Goal: Task Accomplishment & Management: Use online tool/utility

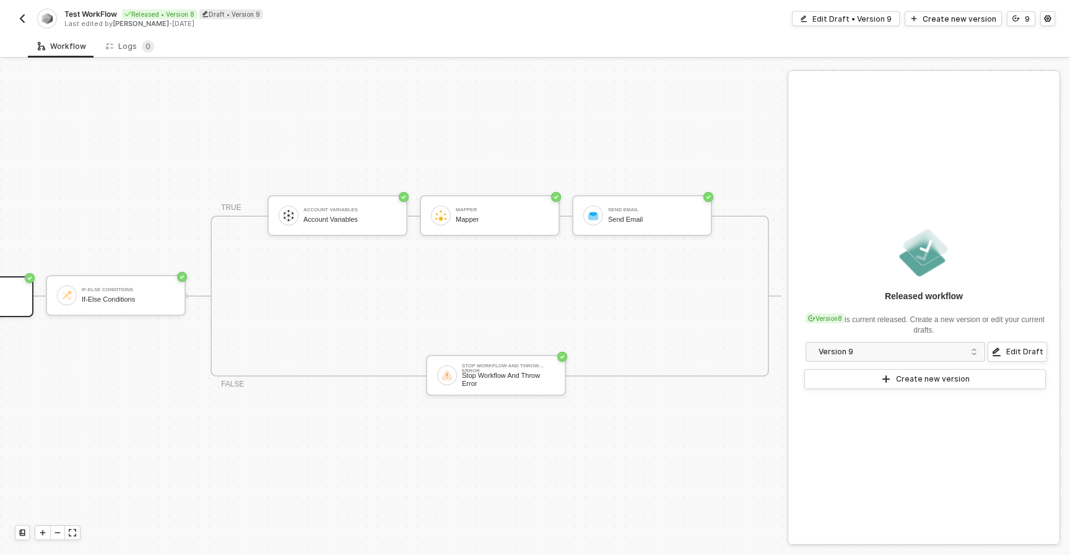
scroll to position [23, 0]
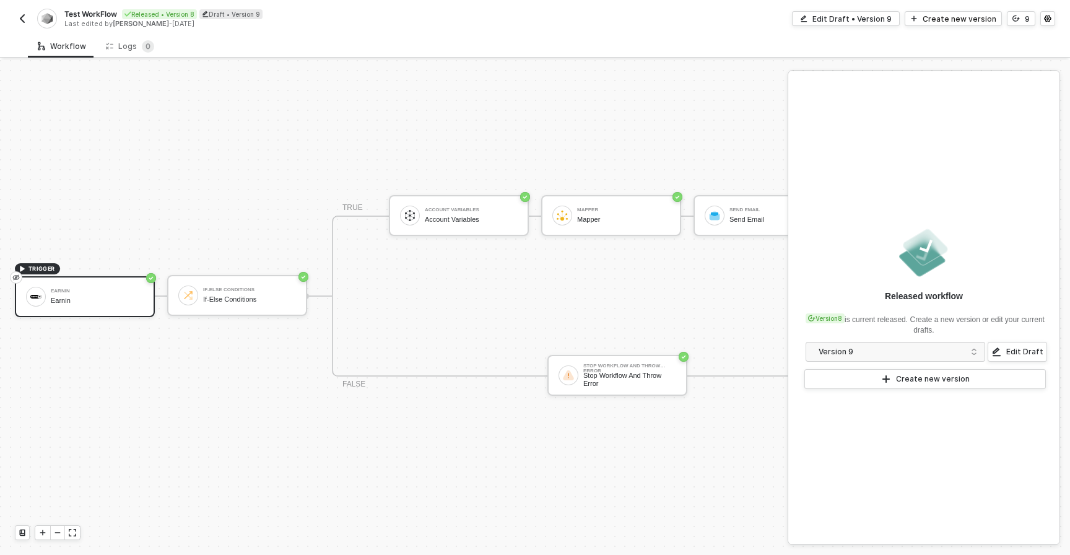
click at [22, 14] on img "button" at bounding box center [22, 19] width 10 height 10
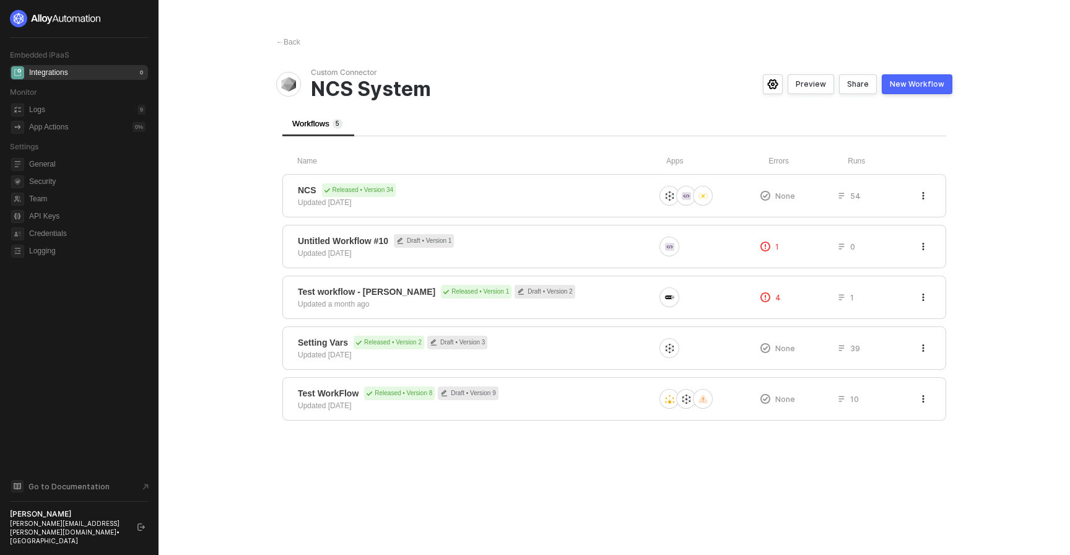
click at [61, 72] on div "Integrations" at bounding box center [48, 72] width 39 height 11
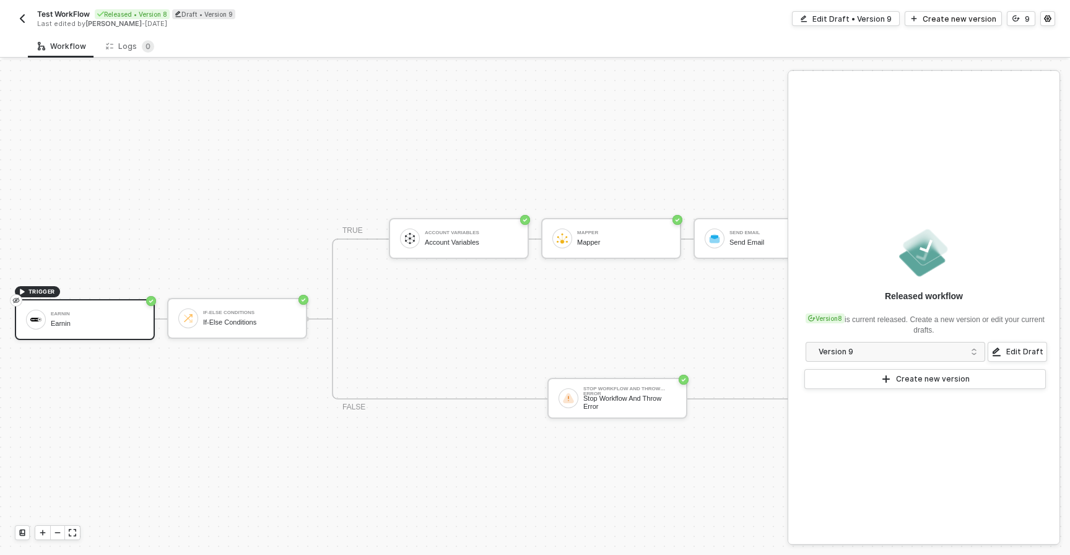
scroll to position [23, 0]
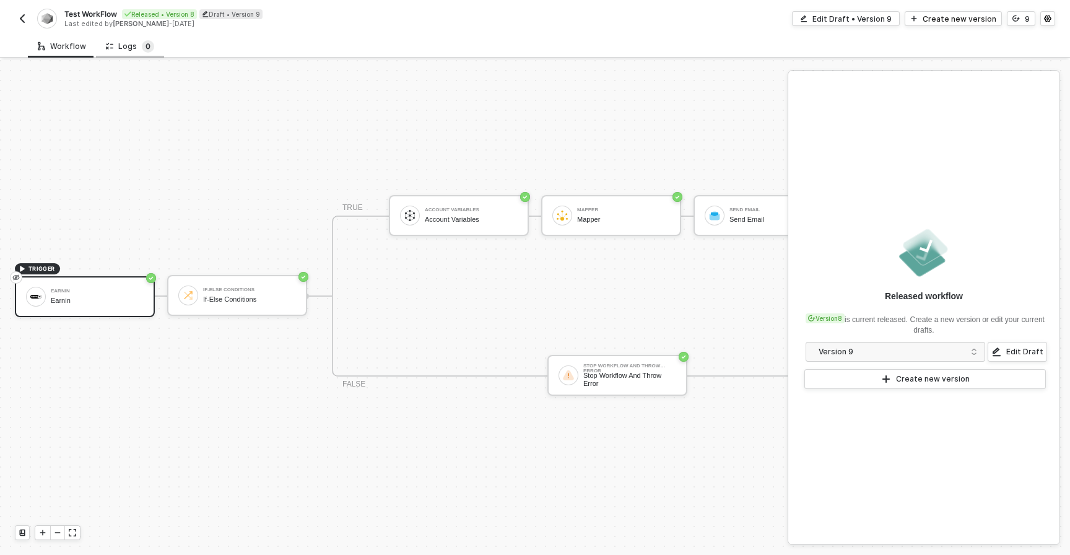
click at [142, 45] on sup "0" at bounding box center [148, 46] width 12 height 12
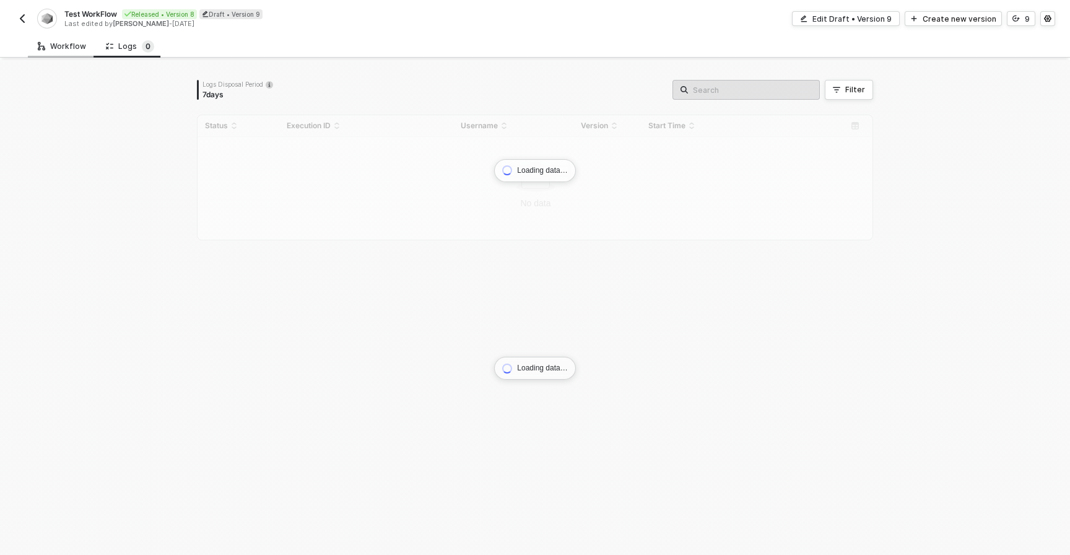
click at [74, 43] on div "Workflow" at bounding box center [62, 46] width 48 height 10
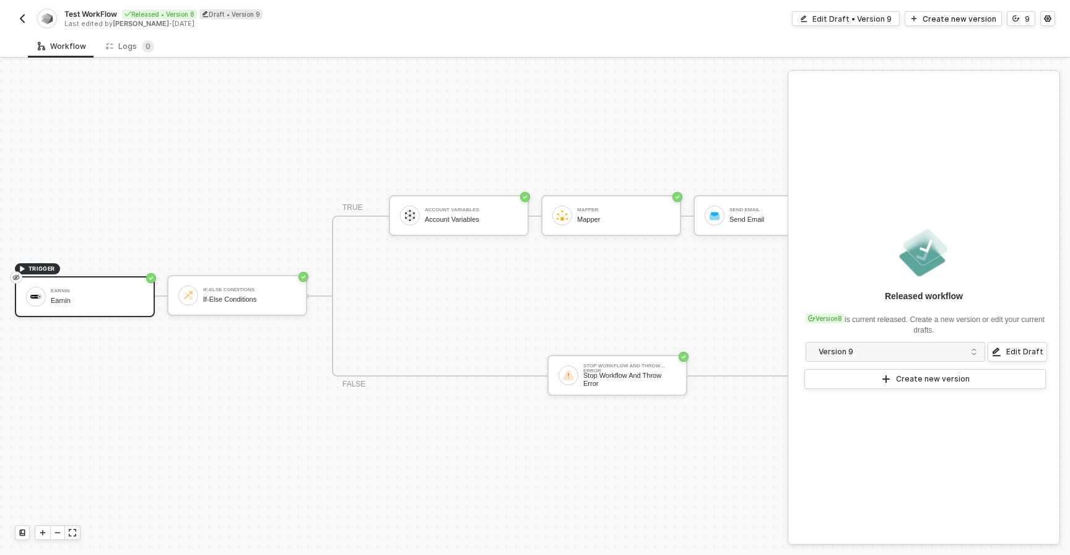
click at [35, 19] on div "Test WorkFlow Released • Version 8 Draft • Version 9 Last edited by Alejandro G…" at bounding box center [275, 19] width 520 height 20
click at [24, 19] on img "button" at bounding box center [22, 19] width 10 height 10
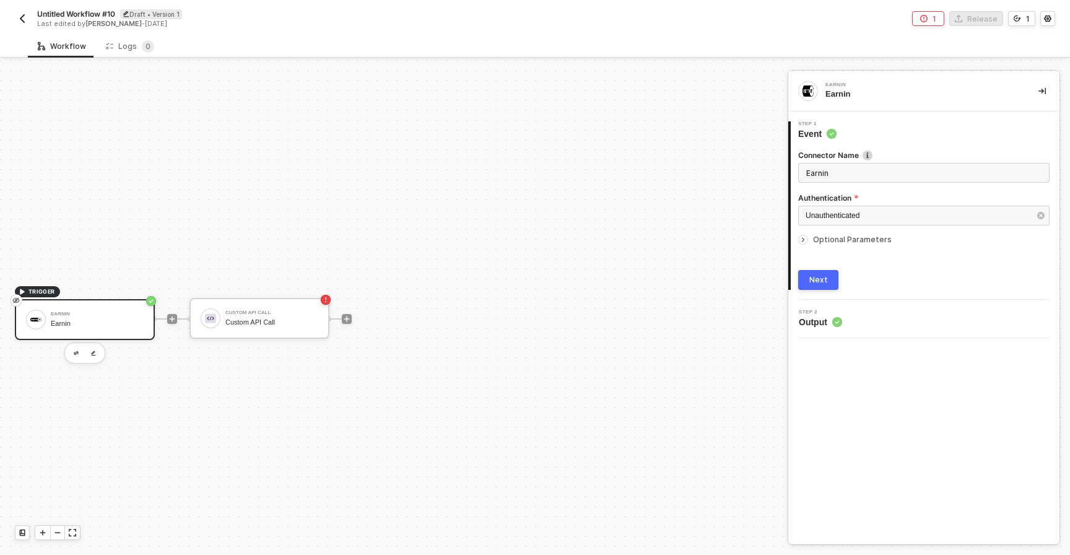
scroll to position [23, 0]
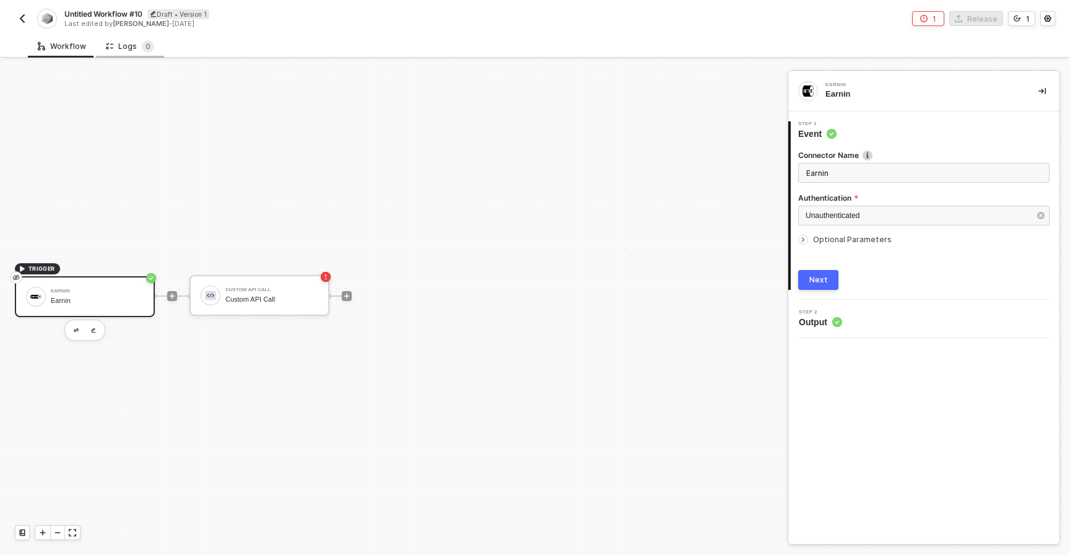
click at [128, 54] on div "Logs 0" at bounding box center [130, 46] width 68 height 23
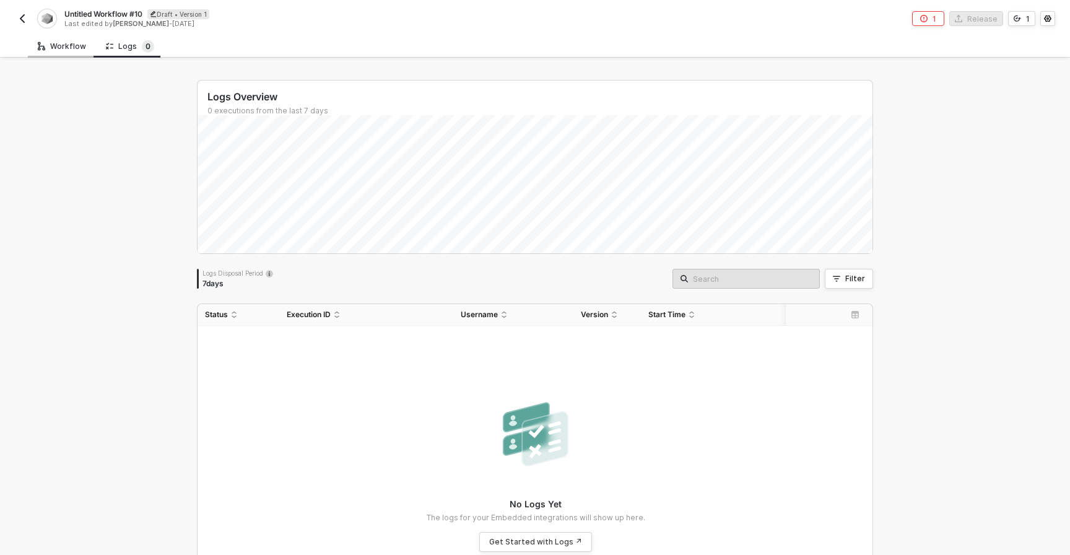
click at [62, 45] on div "Workflow" at bounding box center [62, 46] width 48 height 10
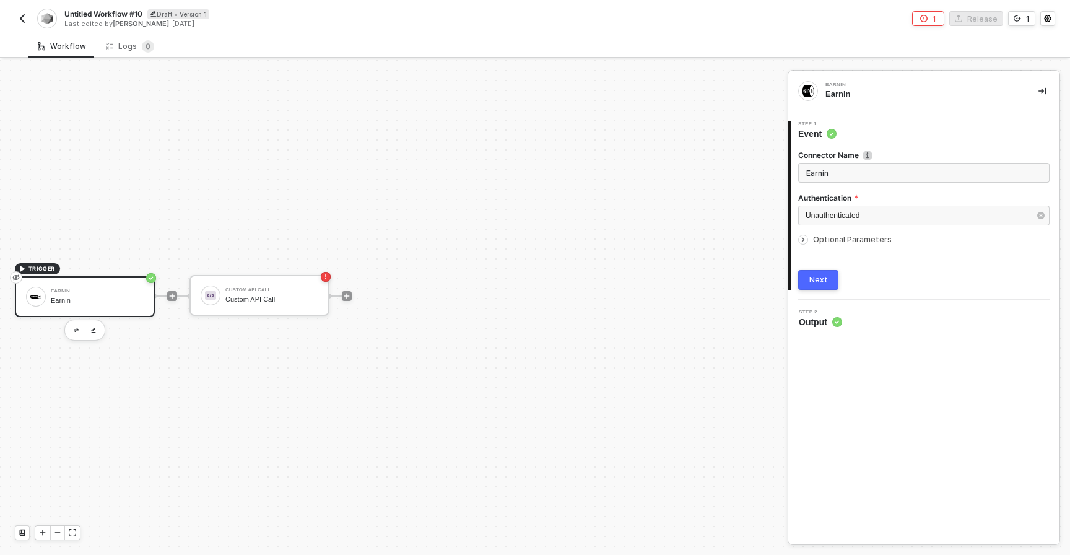
click at [26, 20] on img "button" at bounding box center [22, 19] width 10 height 10
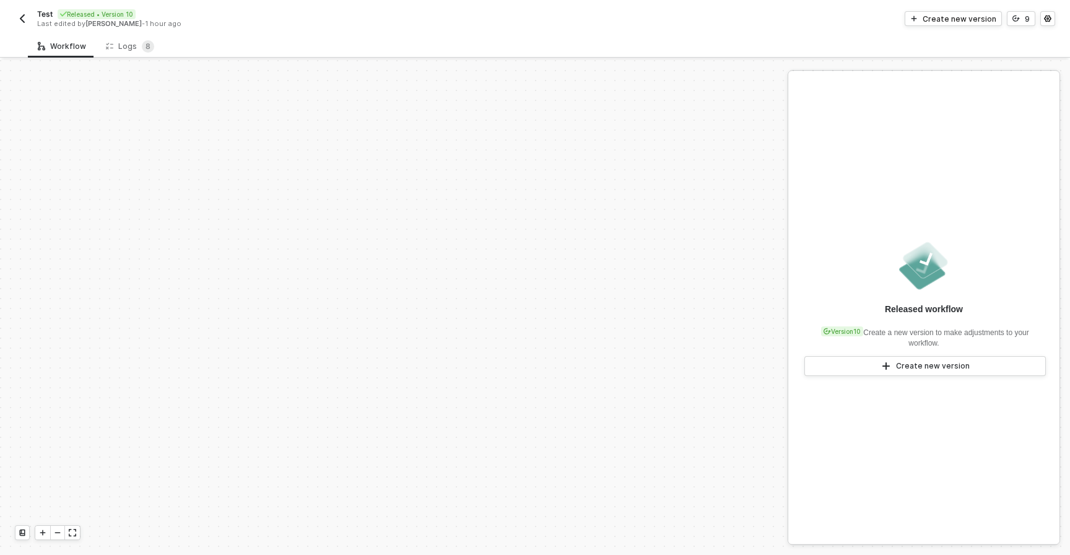
scroll to position [603, 0]
click at [130, 49] on div "Logs 8" at bounding box center [130, 46] width 48 height 12
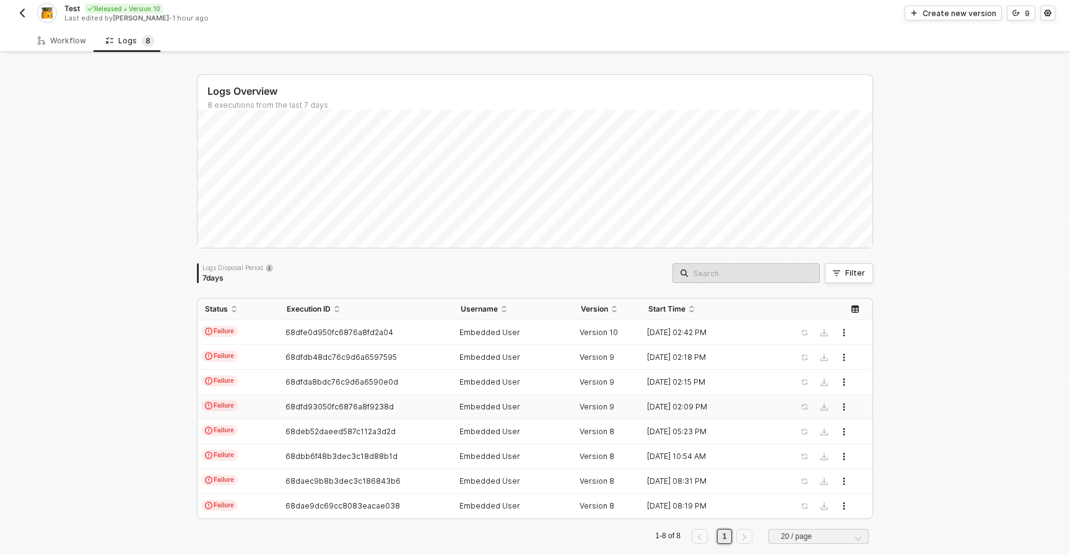
scroll to position [0, 0]
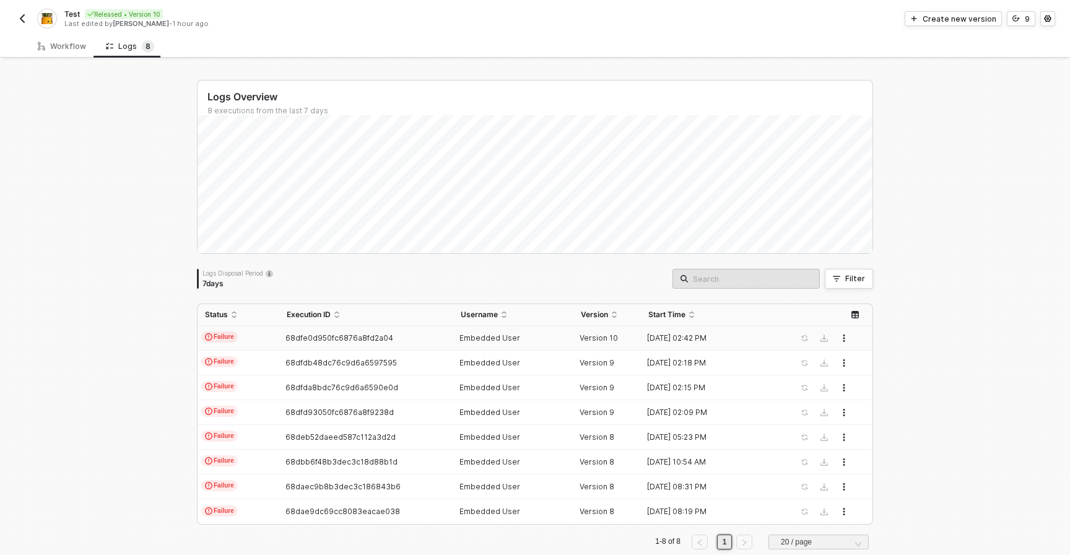
click at [350, 333] on span "68dfe0d950fc6876a8fd2a04" at bounding box center [339, 337] width 108 height 9
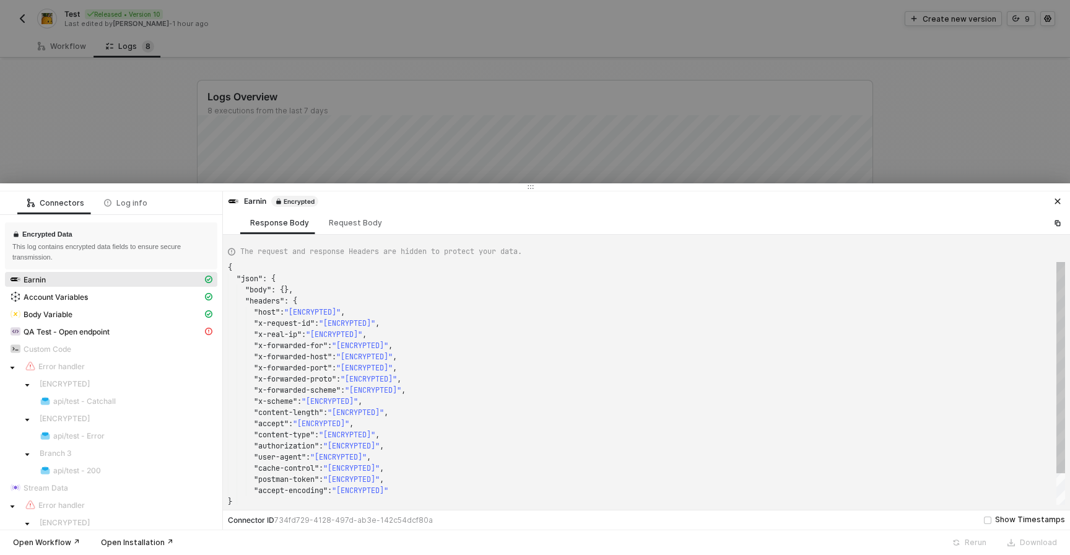
scroll to position [111, 0]
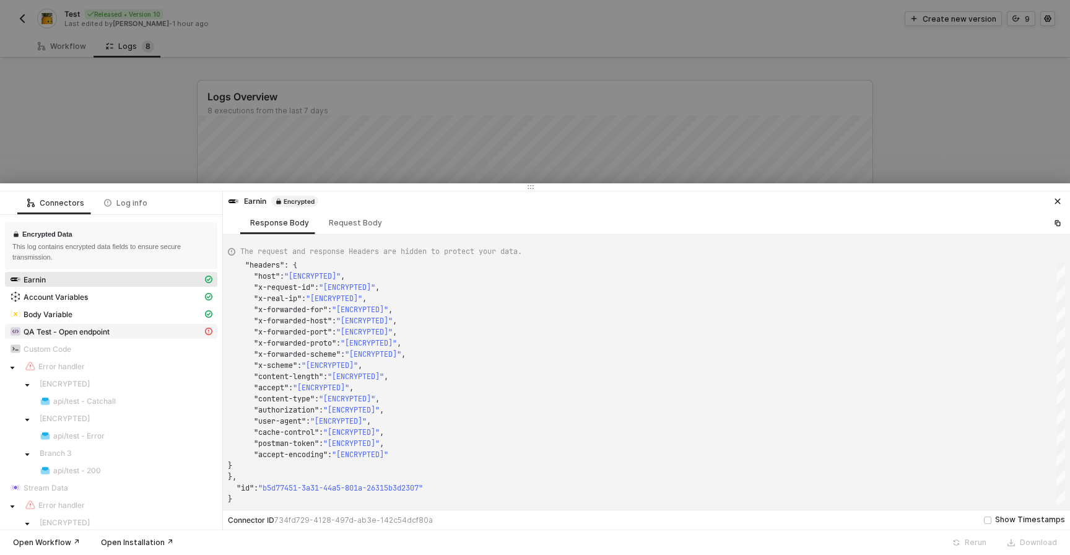
click at [148, 330] on div "QA Test - Open endpoint" at bounding box center [106, 331] width 192 height 11
type textarea "{ "statusCode": 401, "message": "[ENCRYPTED]" }"
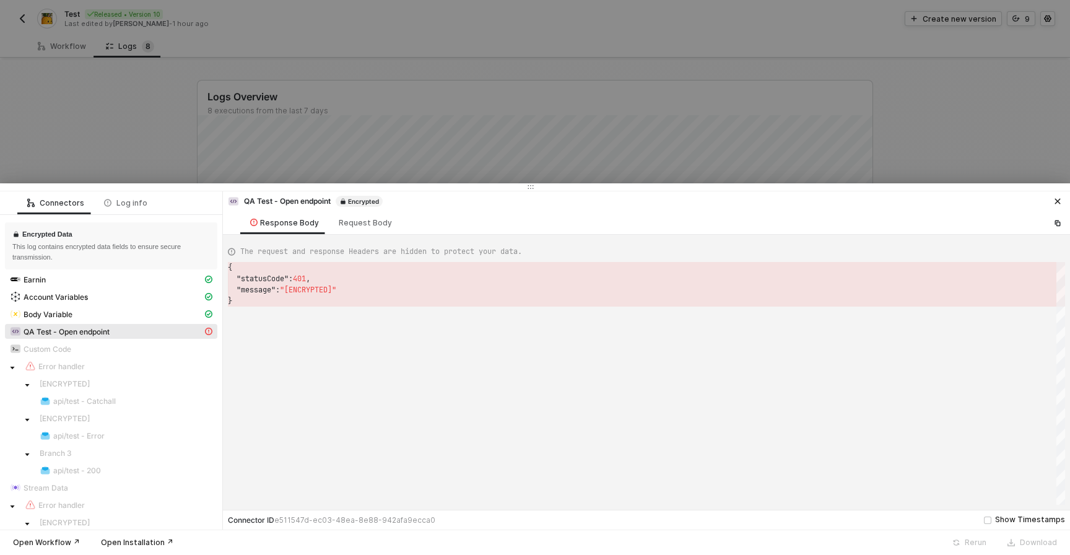
click at [155, 85] on div at bounding box center [535, 277] width 1070 height 555
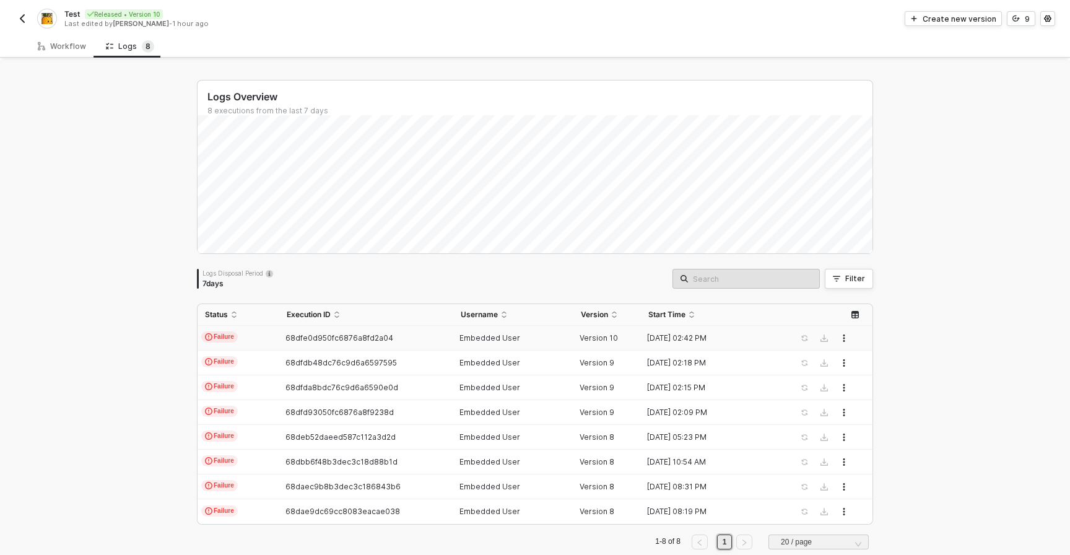
click at [22, 15] on img "button" at bounding box center [22, 19] width 10 height 10
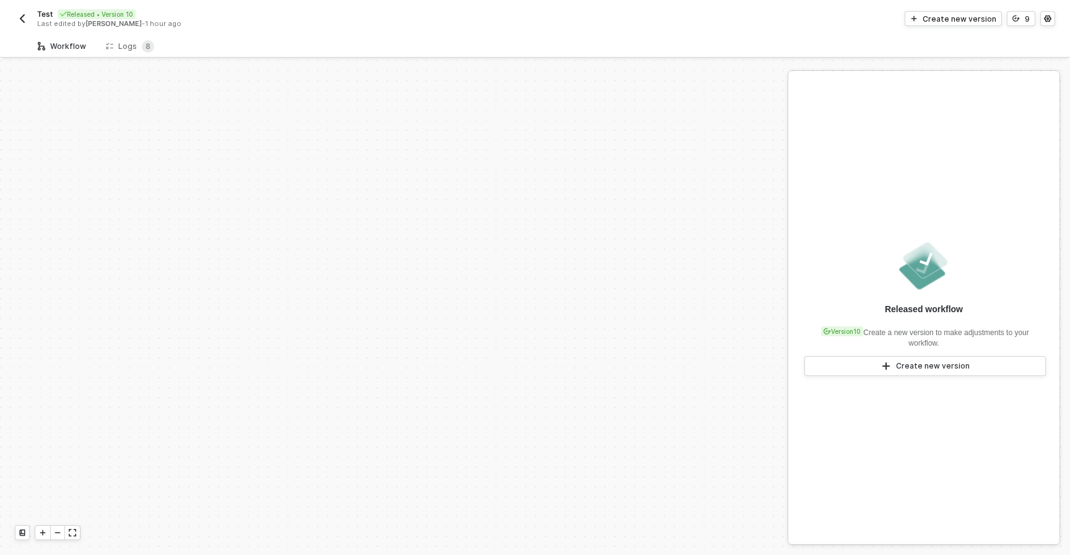
scroll to position [603, 0]
click at [23, 18] on img "button" at bounding box center [22, 19] width 10 height 10
click at [119, 49] on div "Logs 8" at bounding box center [130, 46] width 48 height 12
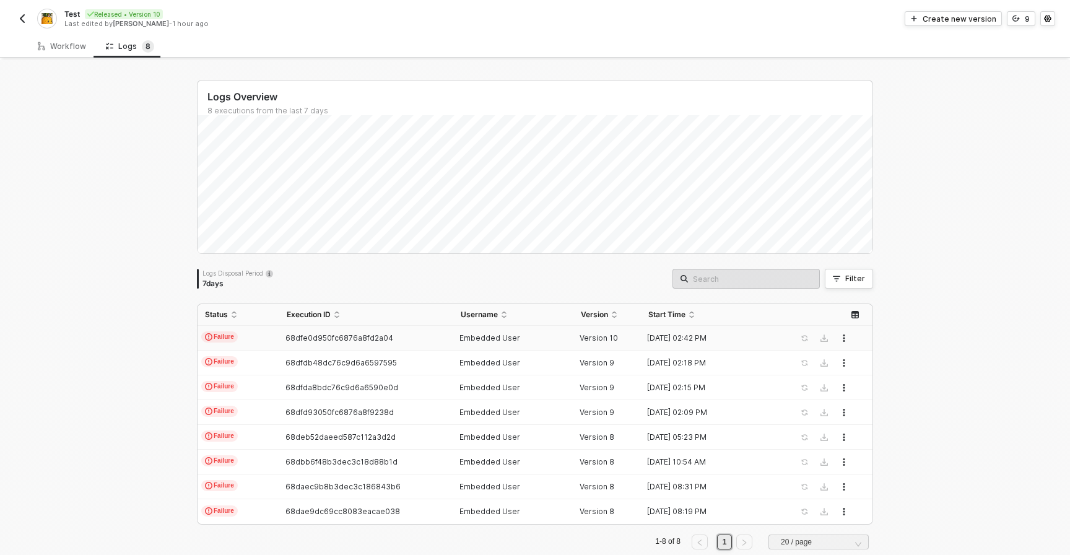
click at [273, 335] on td "Failure" at bounding box center [238, 338] width 82 height 25
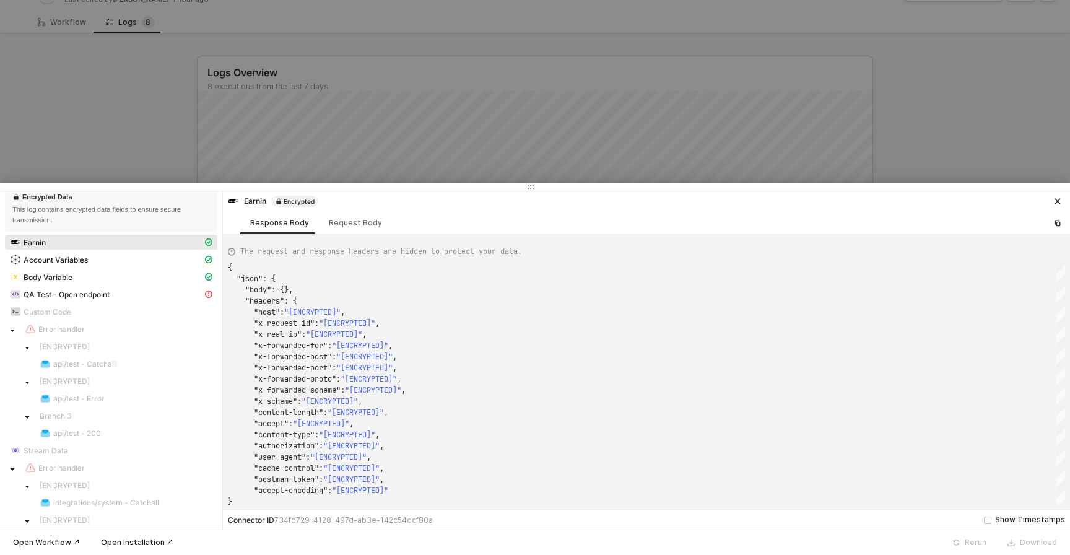
scroll to position [0, 0]
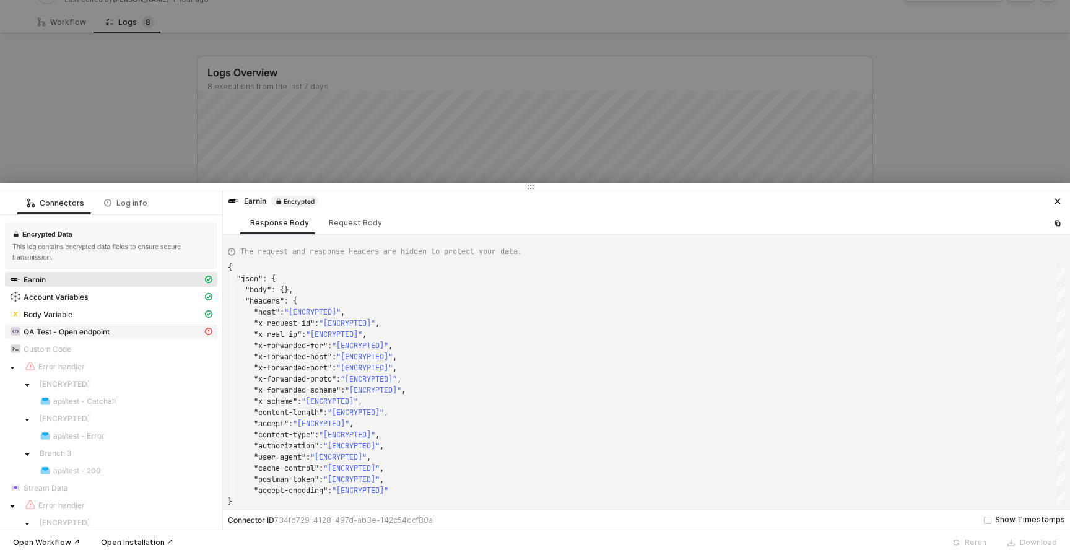
click at [141, 332] on div "QA Test - Open endpoint" at bounding box center [106, 331] width 192 height 11
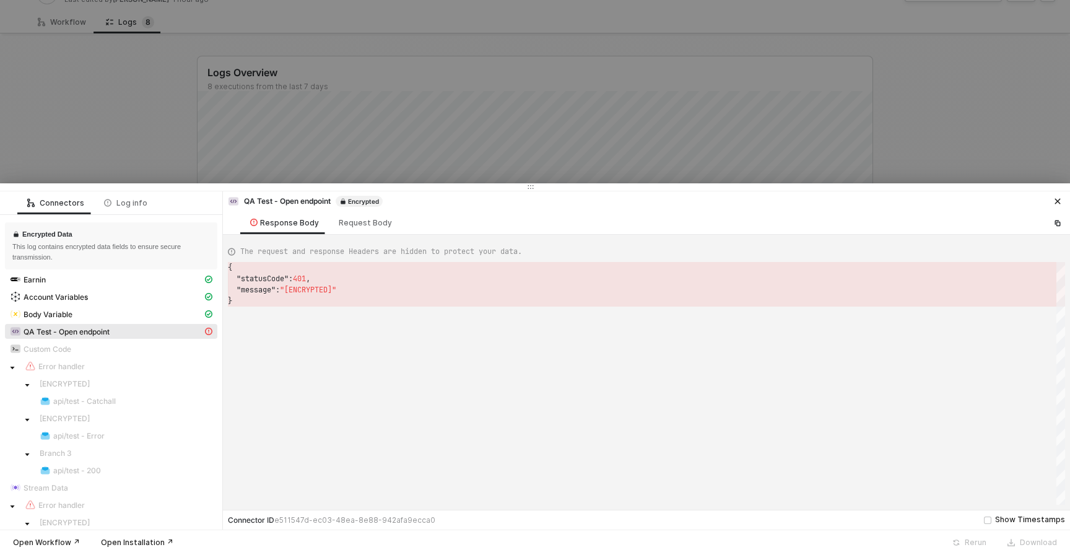
click at [141, 331] on div "QA Test - Open endpoint" at bounding box center [106, 331] width 192 height 11
click at [372, 215] on div "Request Body" at bounding box center [365, 222] width 73 height 23
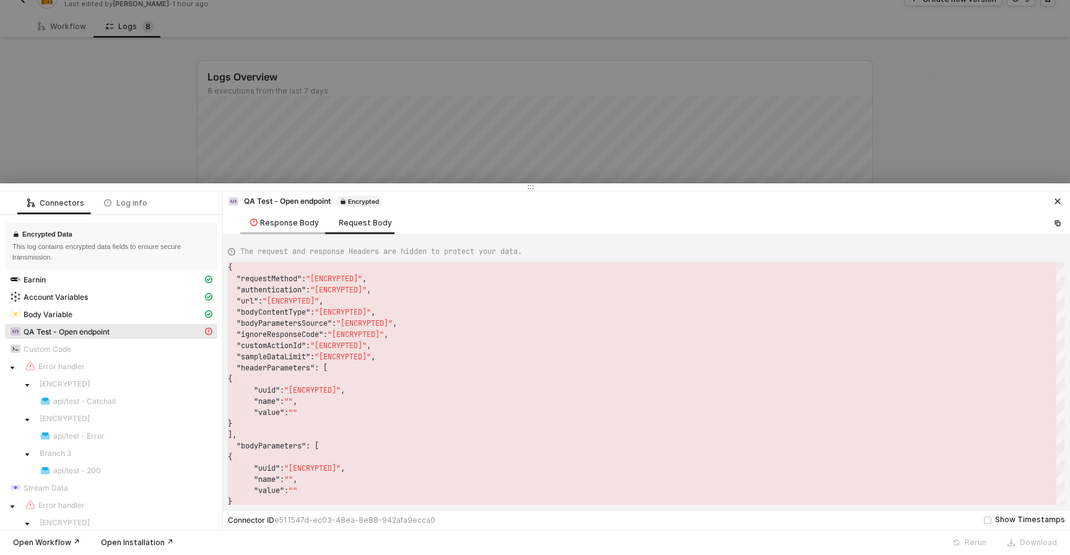
click at [280, 226] on div "Response Body" at bounding box center [284, 223] width 69 height 10
type textarea "{ "statusCode": 401, "message": "[ENCRYPTED]" }"
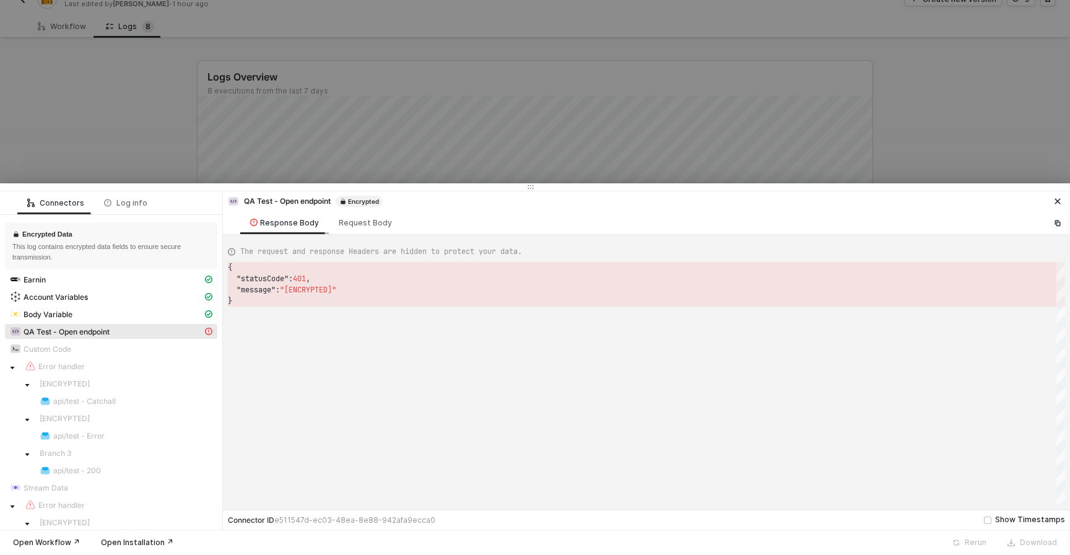
scroll to position [33, 0]
click at [165, 141] on div at bounding box center [535, 277] width 1070 height 555
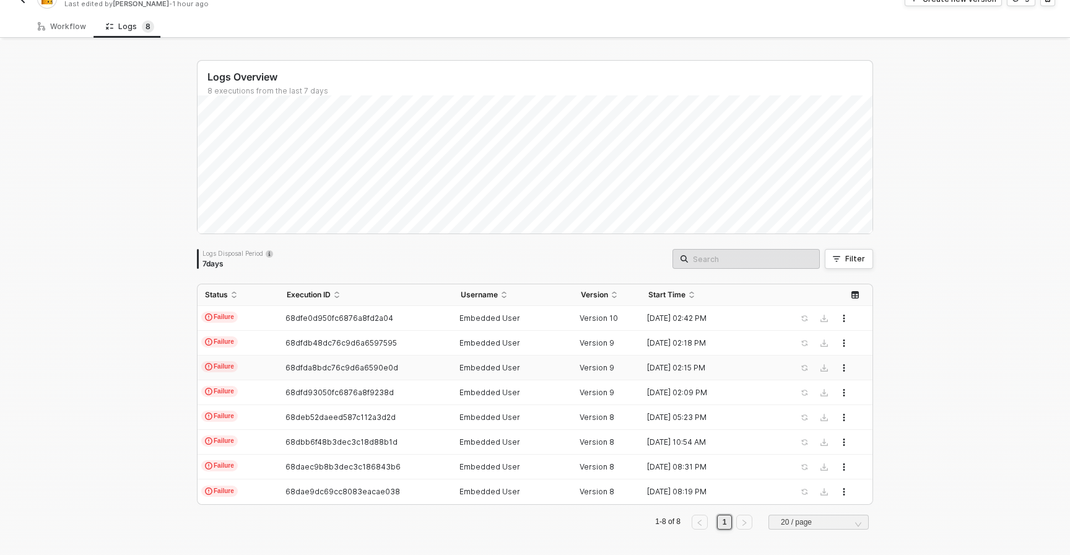
scroll to position [24, 0]
